Goal: Task Accomplishment & Management: Use online tool/utility

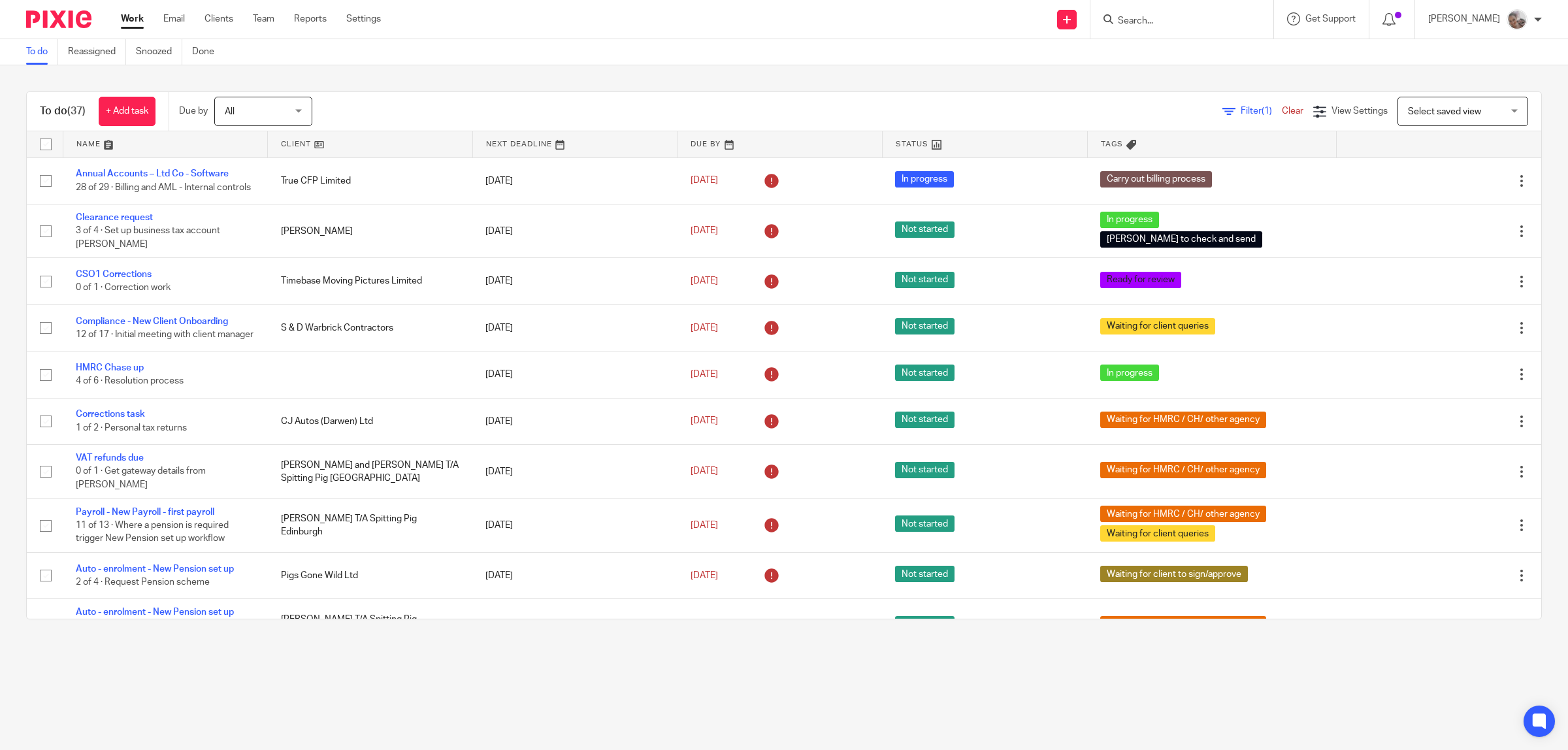
click at [1191, 18] on input "Search" at bounding box center [1176, 22] width 118 height 12
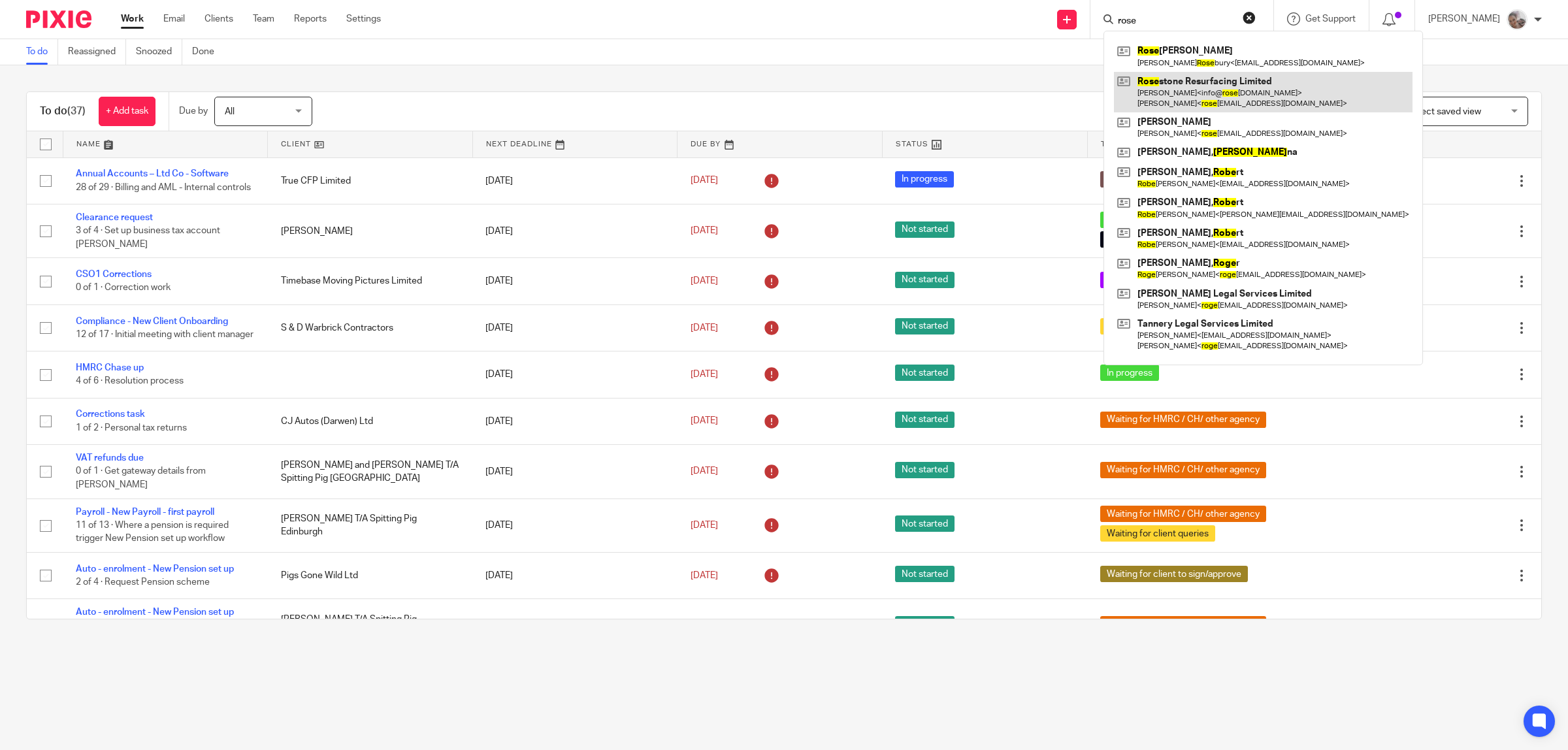
type input "rose"
click at [1191, 87] on link at bounding box center [1263, 92] width 299 height 41
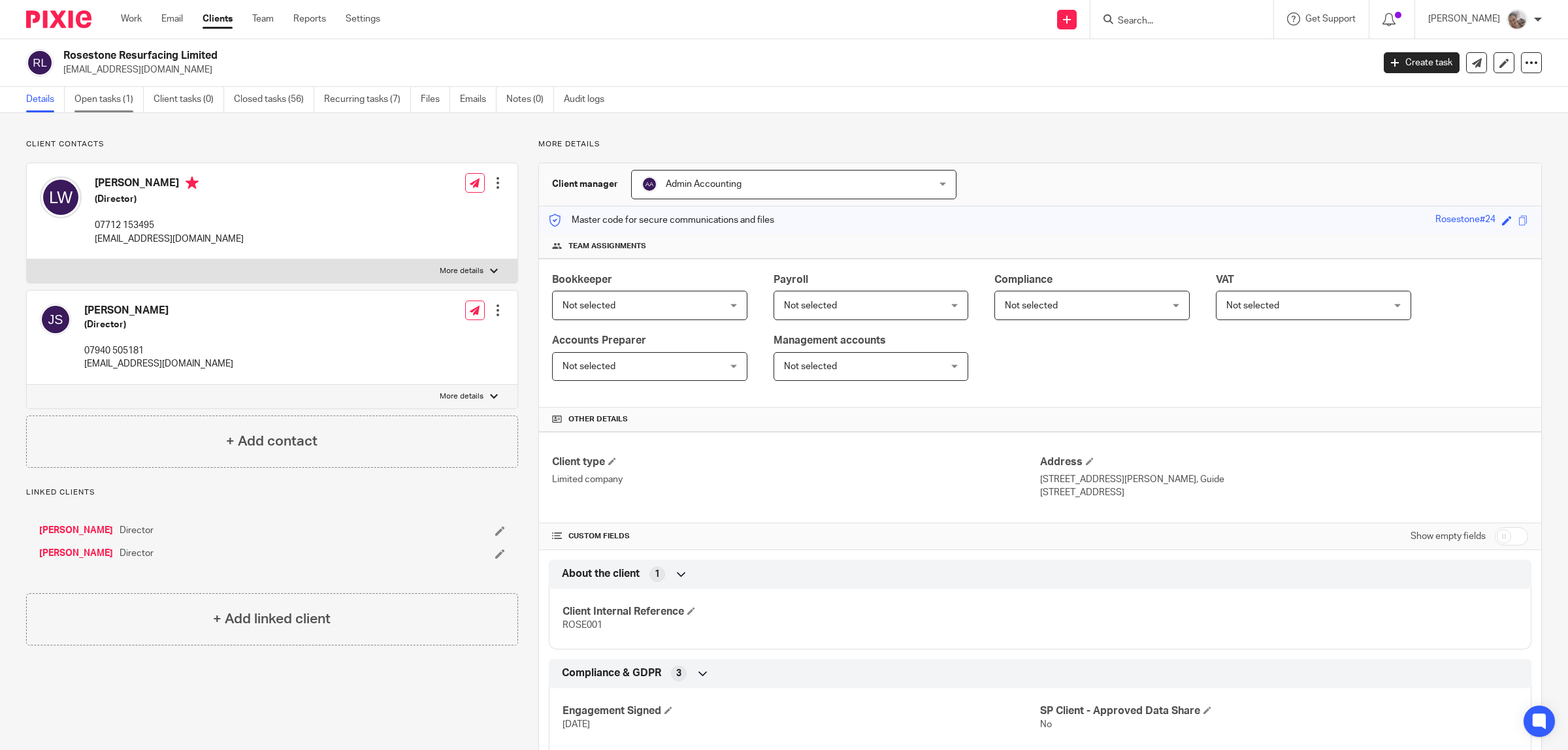
click at [105, 102] on link "Open tasks (1)" at bounding box center [109, 99] width 69 height 26
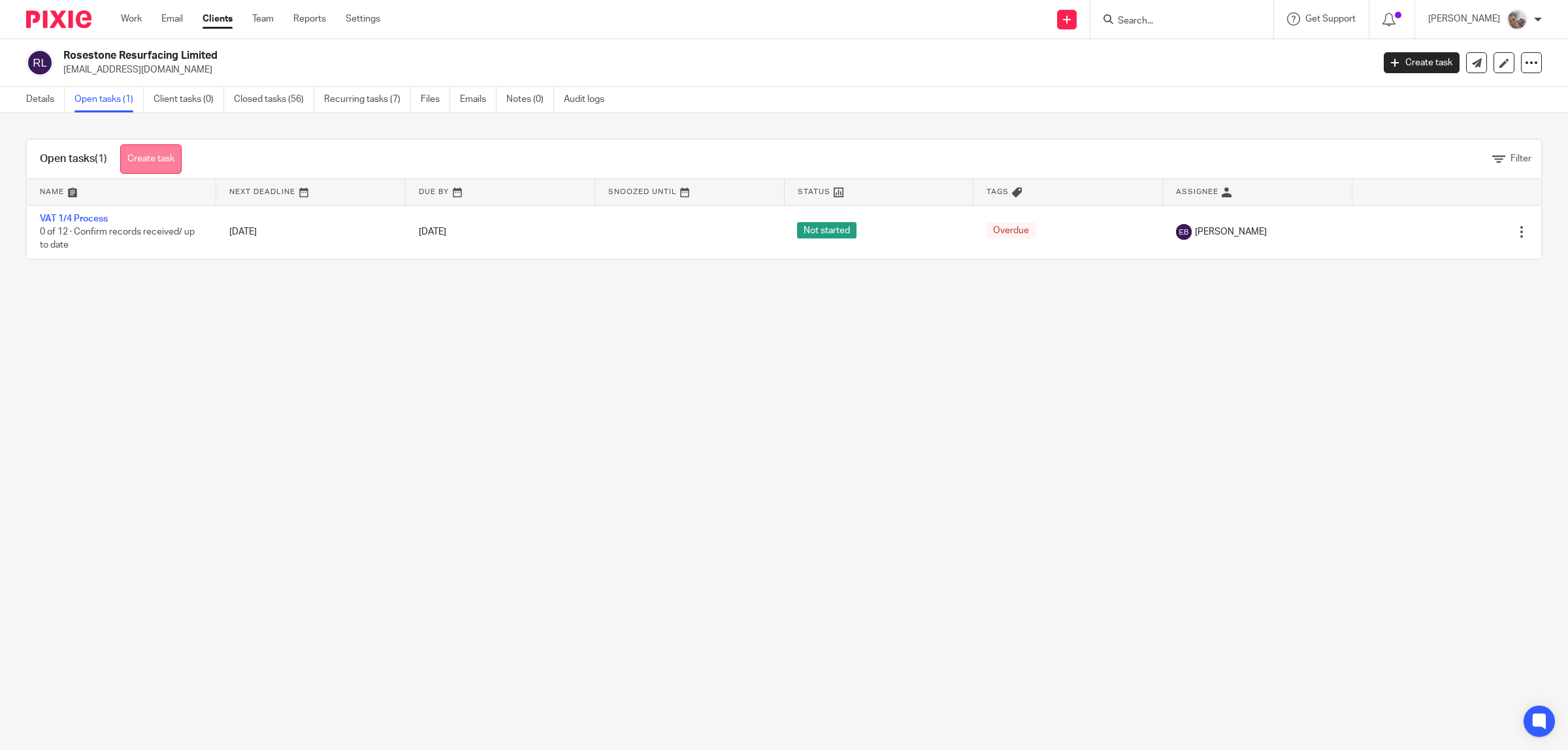
click at [143, 152] on link "Create task" at bounding box center [151, 159] width 61 height 29
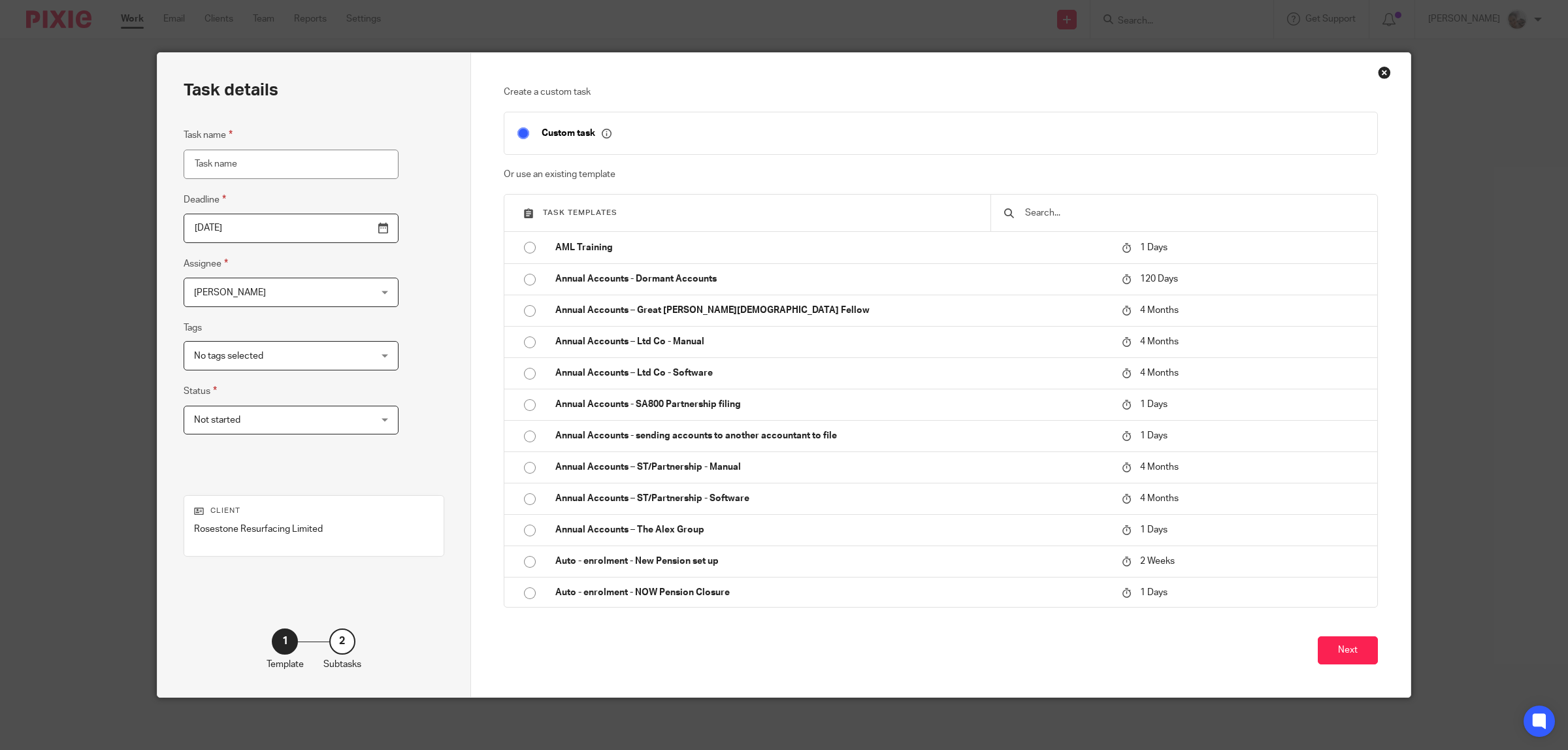
click at [1091, 214] on input "text" at bounding box center [1194, 213] width 341 height 14
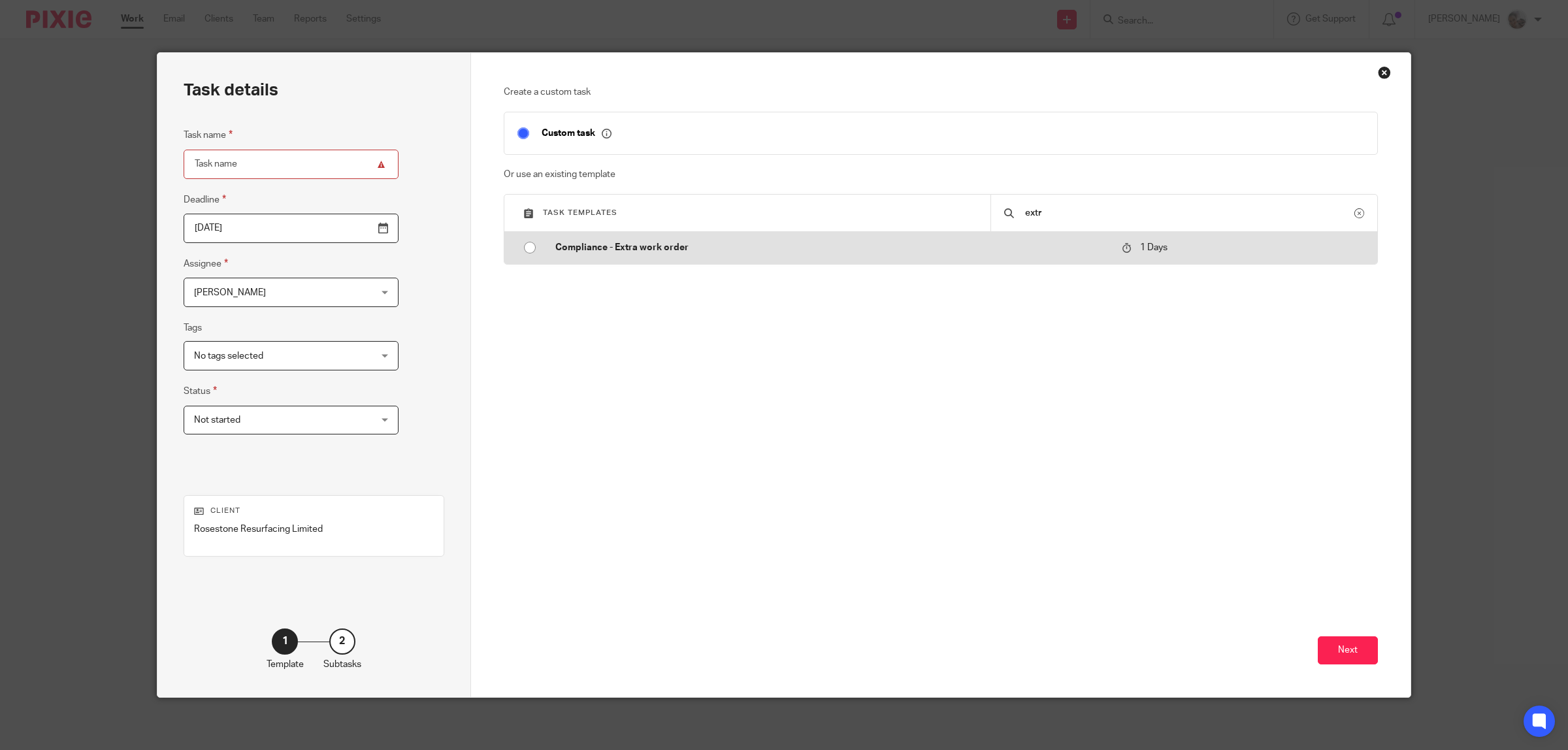
type input "extr"
click at [650, 250] on p "Compliance - Extra work order" at bounding box center [832, 248] width 554 height 13
type input "2025-09-16"
type input "Compliance - Extra work order"
checkbox input "false"
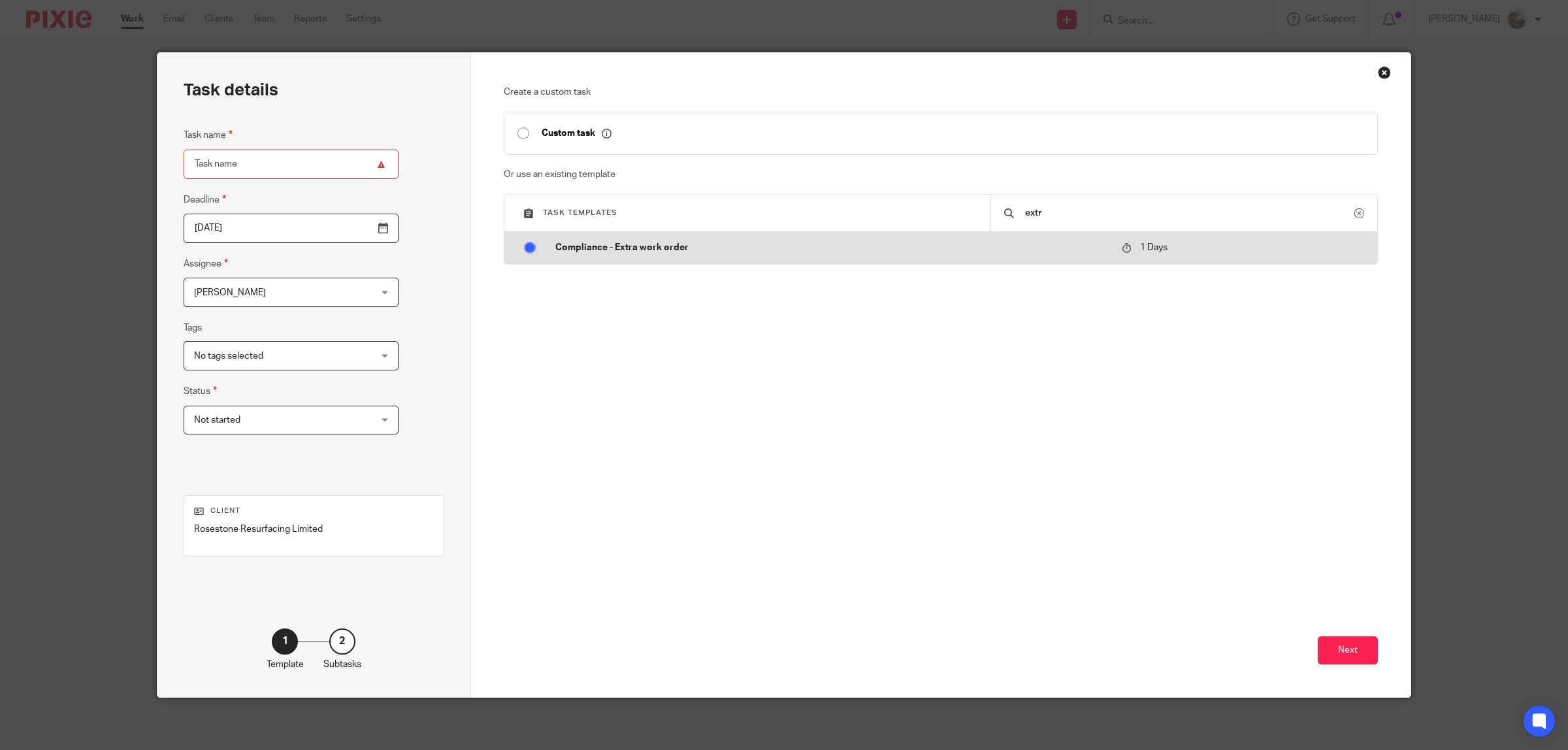
radio input "true"
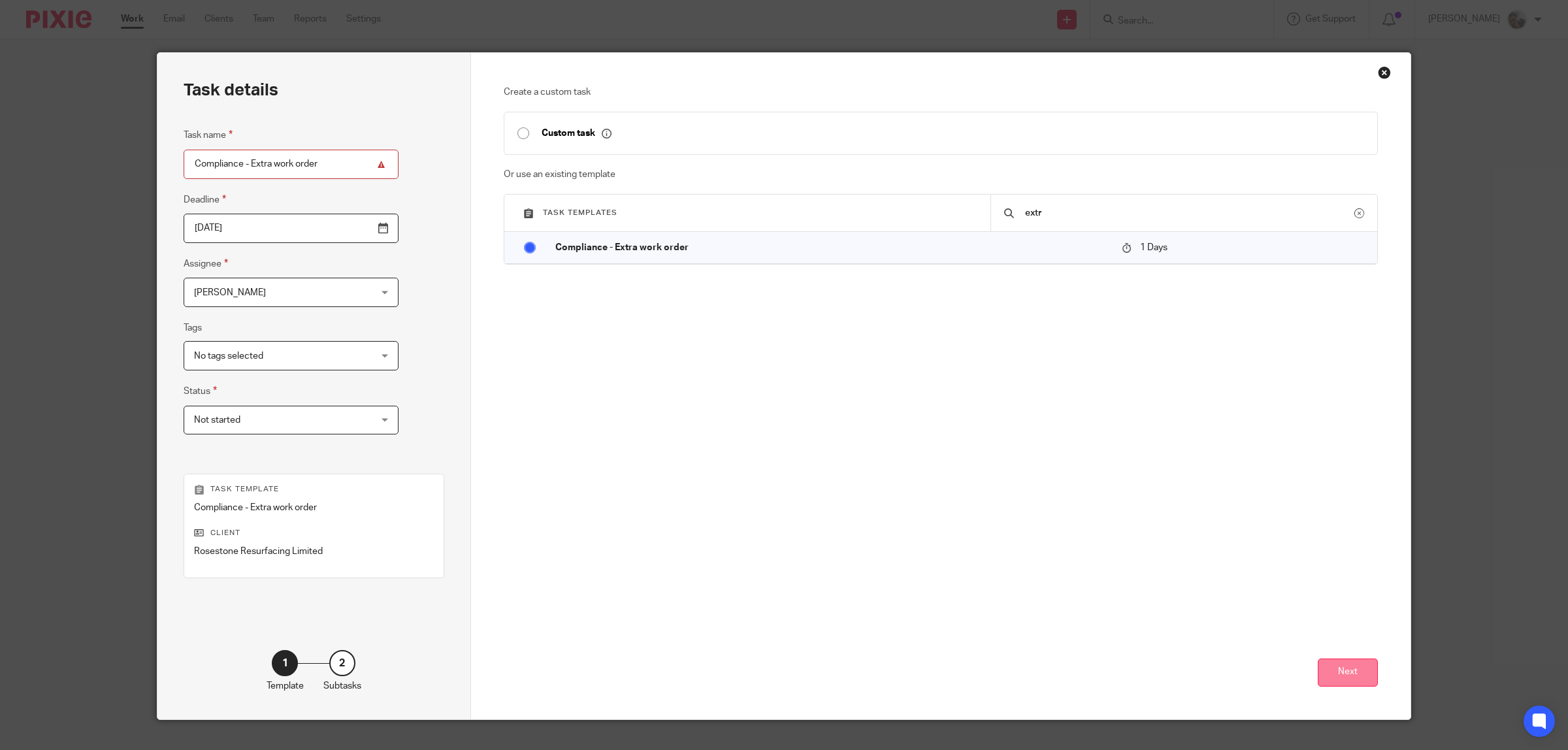
click at [1319, 670] on button "Next" at bounding box center [1348, 672] width 60 height 28
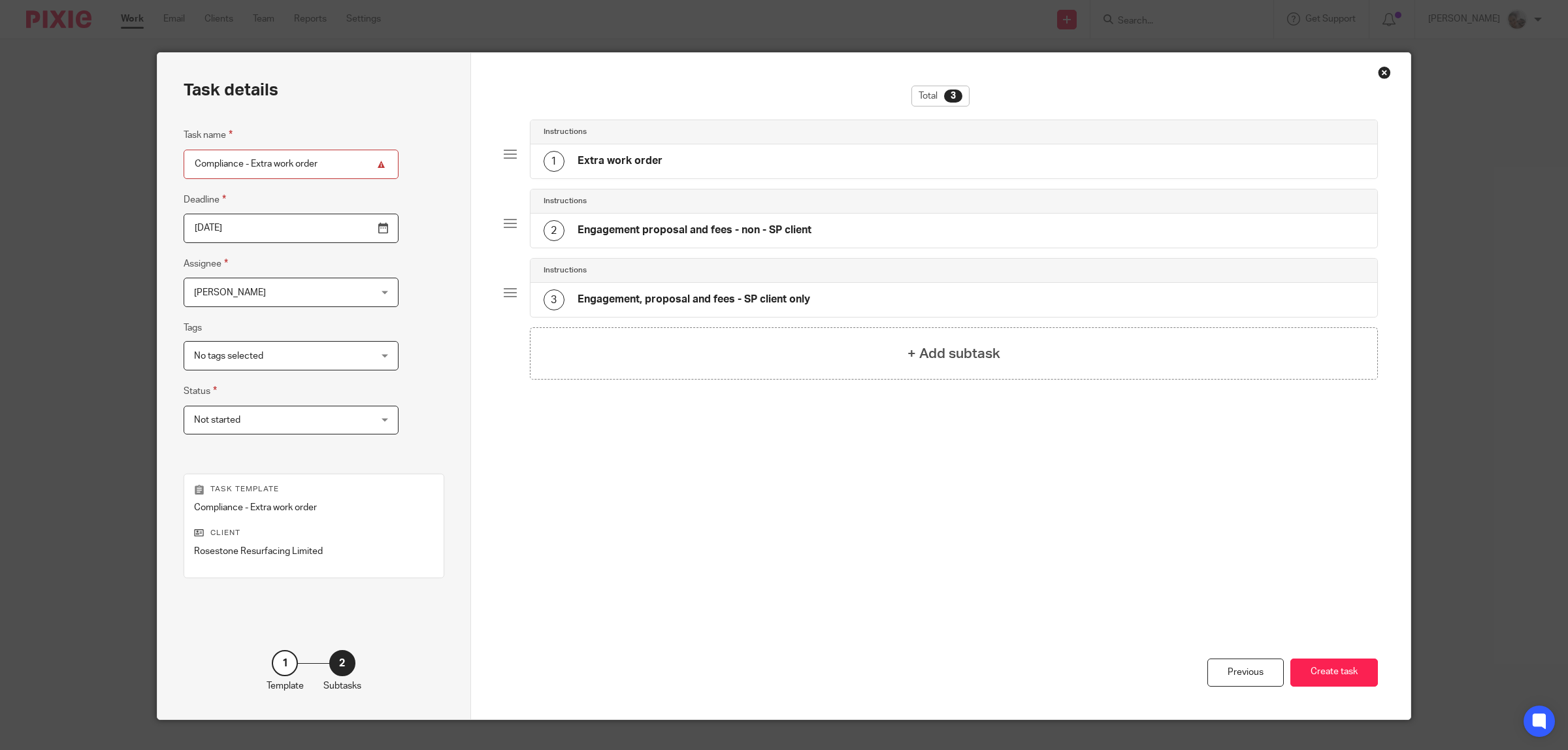
click at [758, 299] on h4 "Engagement, proposal and fees - SP client only" at bounding box center [694, 299] width 233 height 14
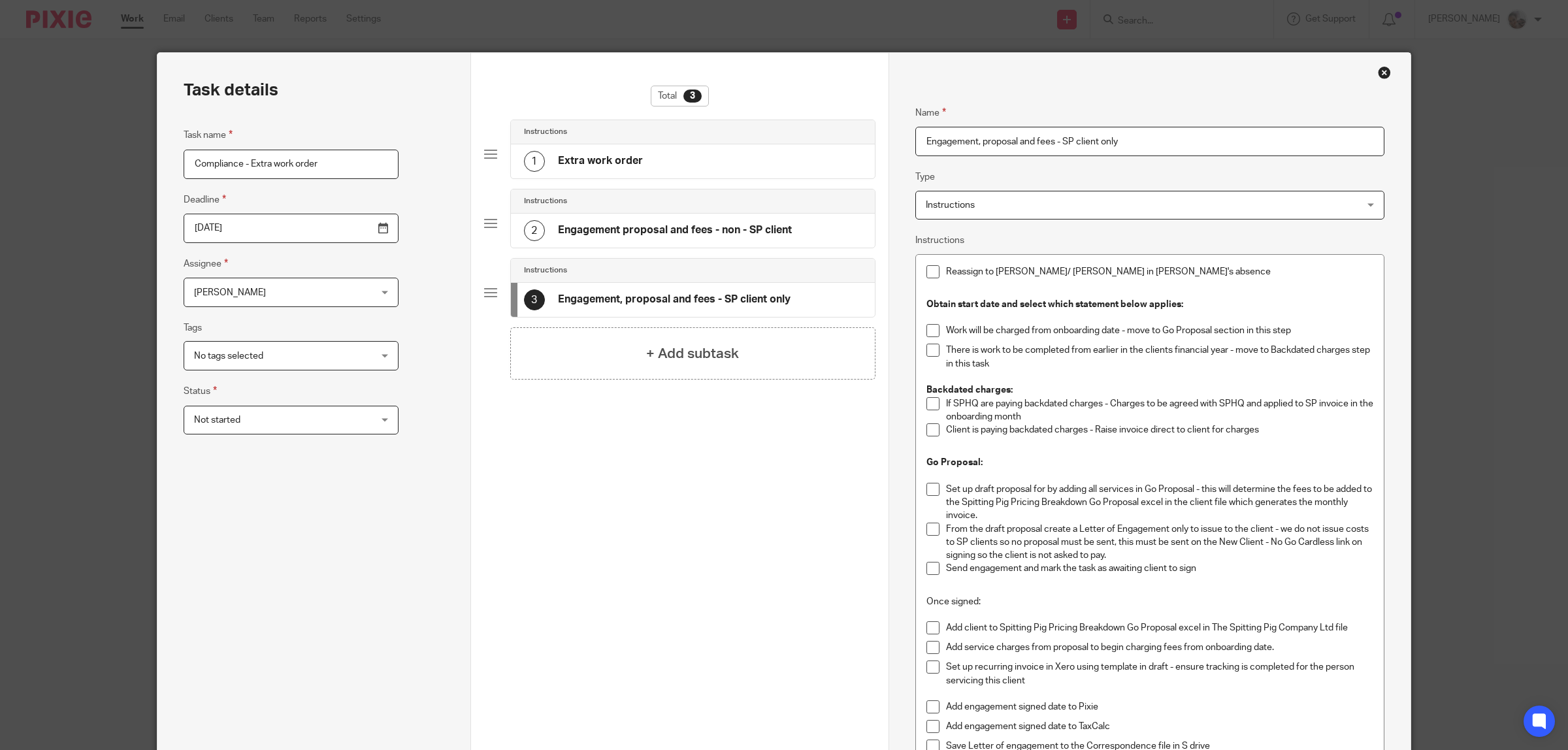
scroll to position [312, 0]
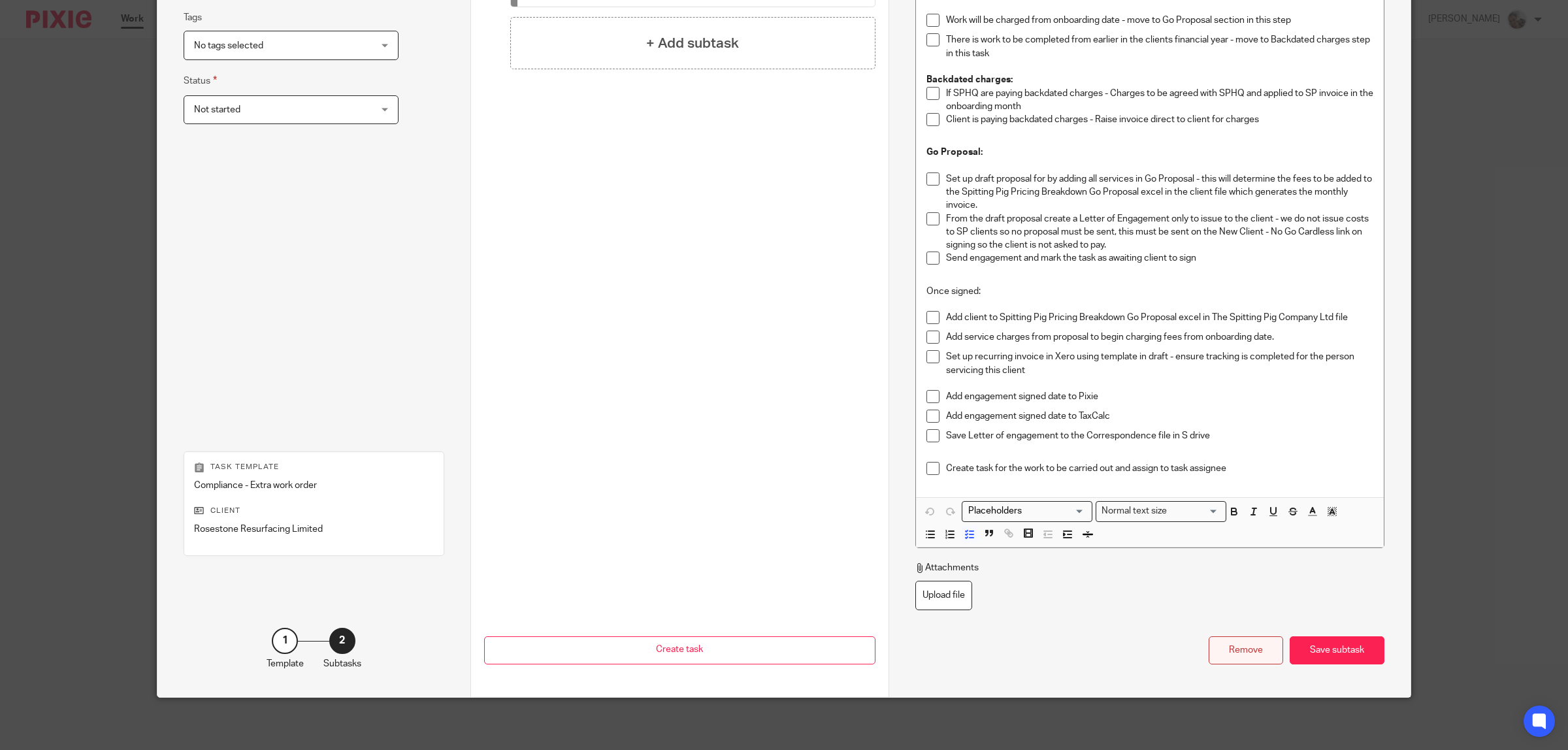
click at [1235, 654] on div "Remove" at bounding box center [1246, 650] width 75 height 28
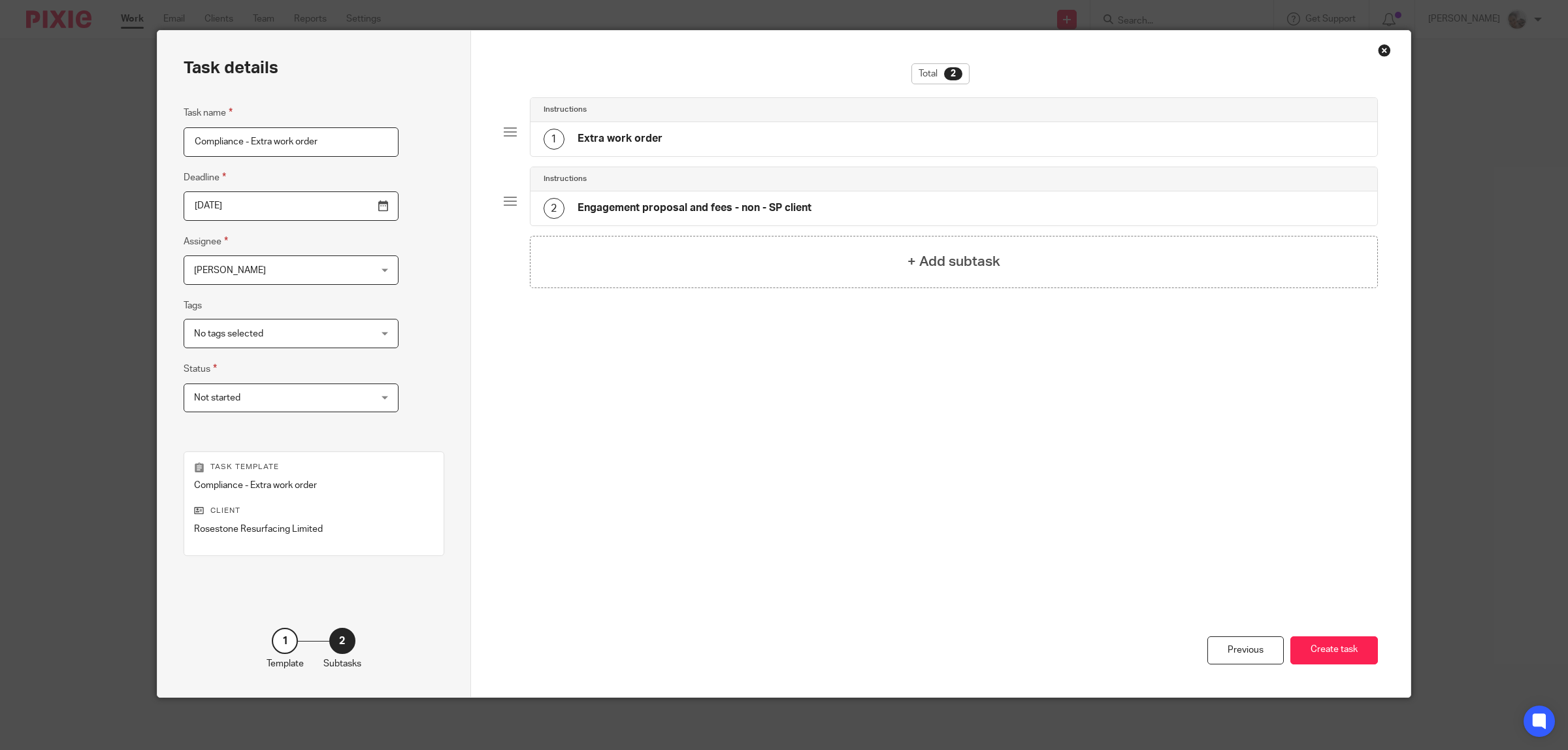
scroll to position [23, 0]
click at [1340, 651] on button "Create task" at bounding box center [1335, 650] width 88 height 28
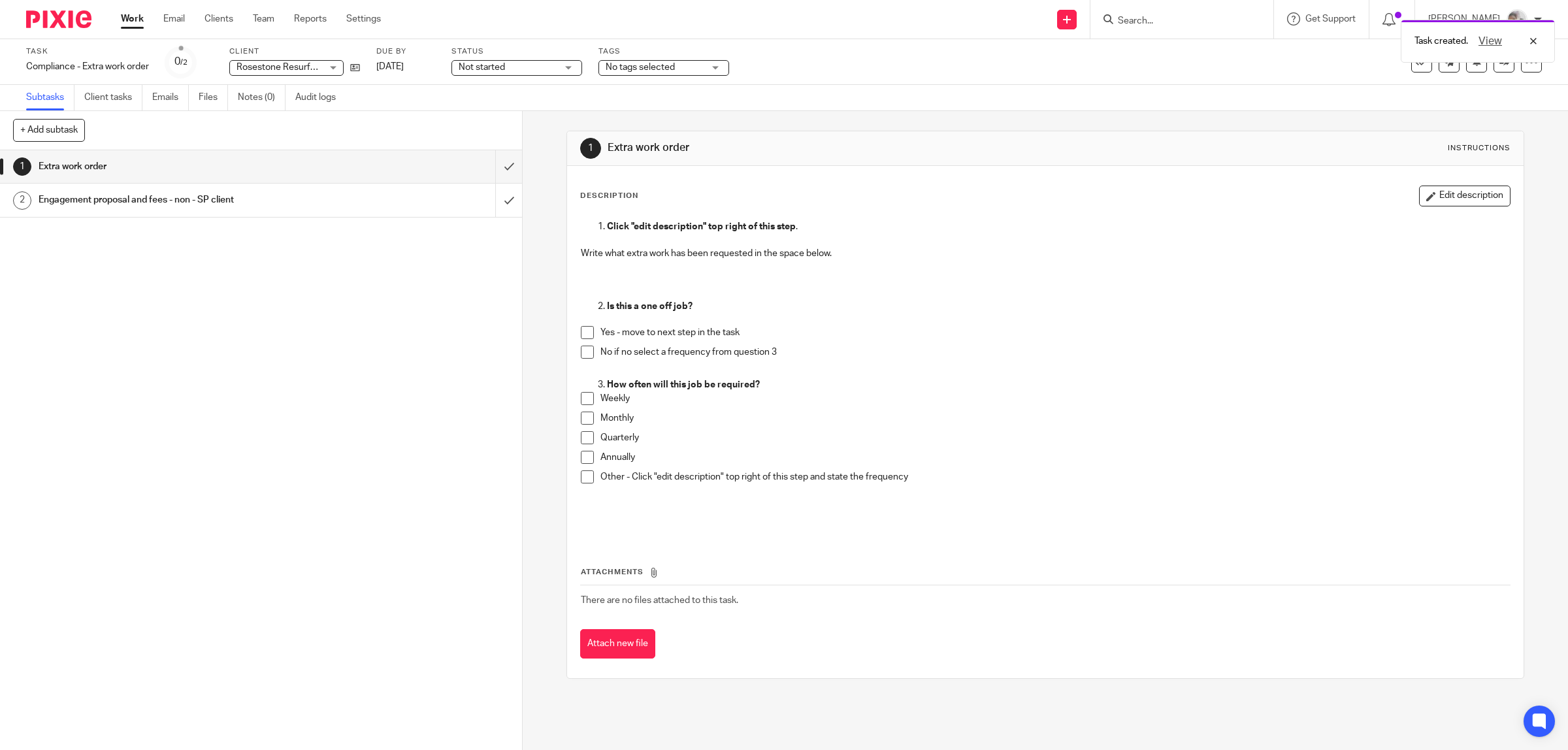
click at [634, 270] on p at bounding box center [1046, 280] width 930 height 40
click at [1440, 196] on button "Edit description" at bounding box center [1465, 196] width 92 height 21
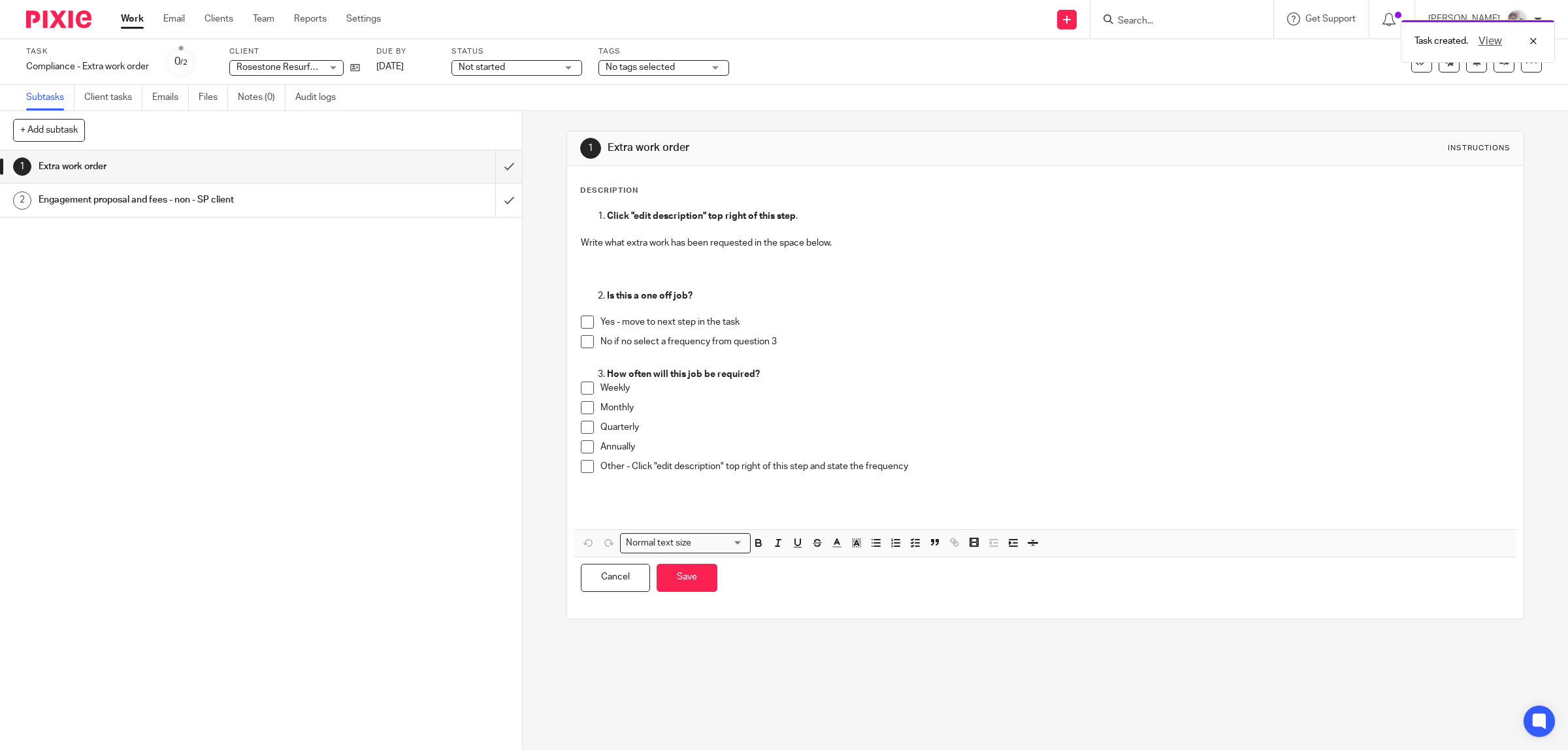
click at [601, 271] on p at bounding box center [1046, 269] width 930 height 40
click at [673, 576] on button "Save" at bounding box center [687, 577] width 61 height 28
